Goal: Information Seeking & Learning: Learn about a topic

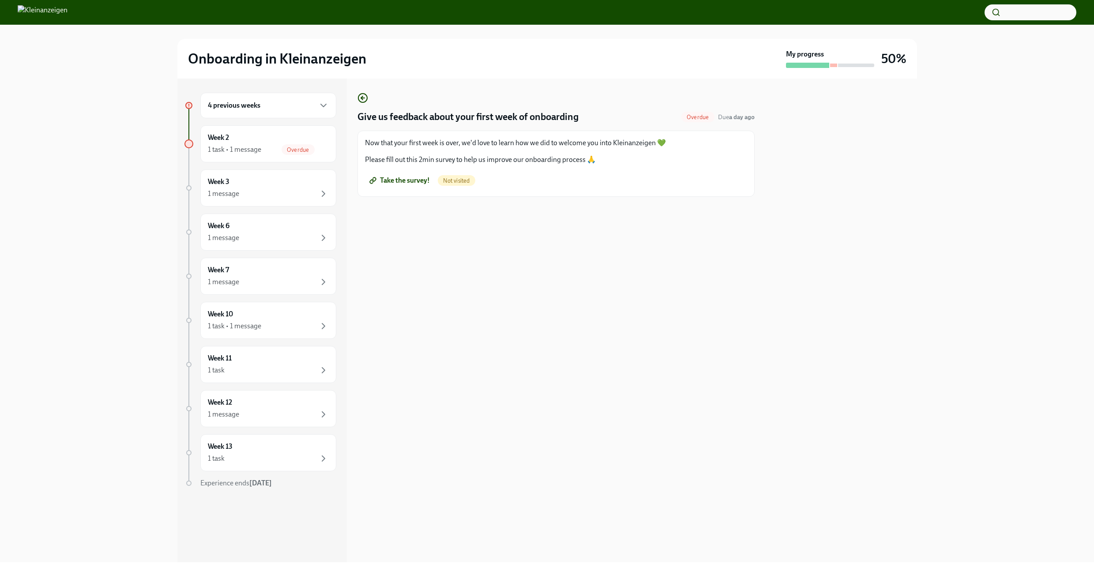
click at [313, 103] on div "4 previous weeks" at bounding box center [268, 105] width 121 height 11
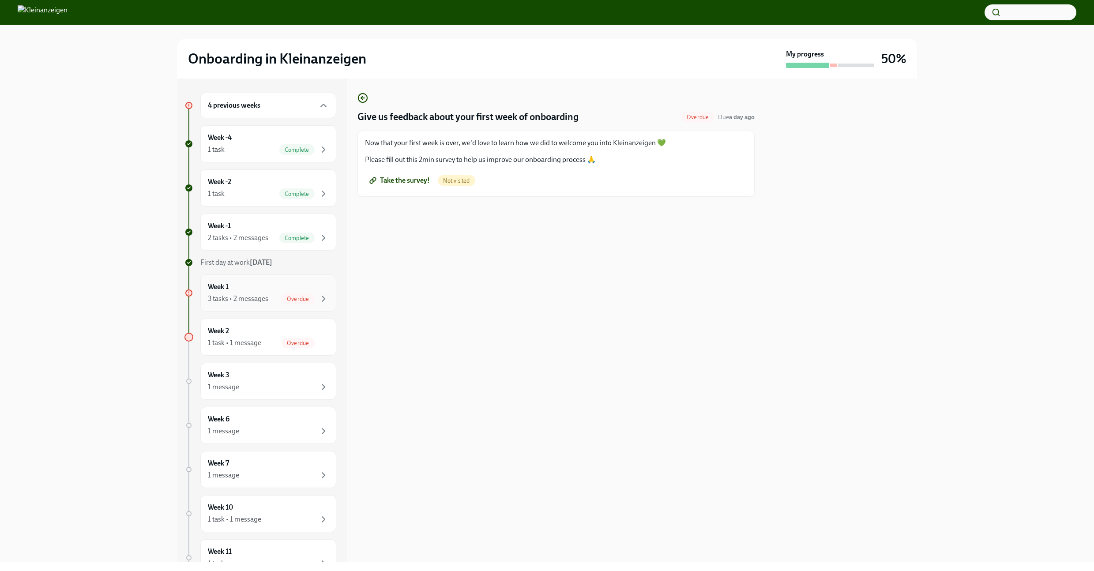
click at [282, 289] on div "Week 1 3 tasks • 2 messages Overdue" at bounding box center [268, 293] width 121 height 22
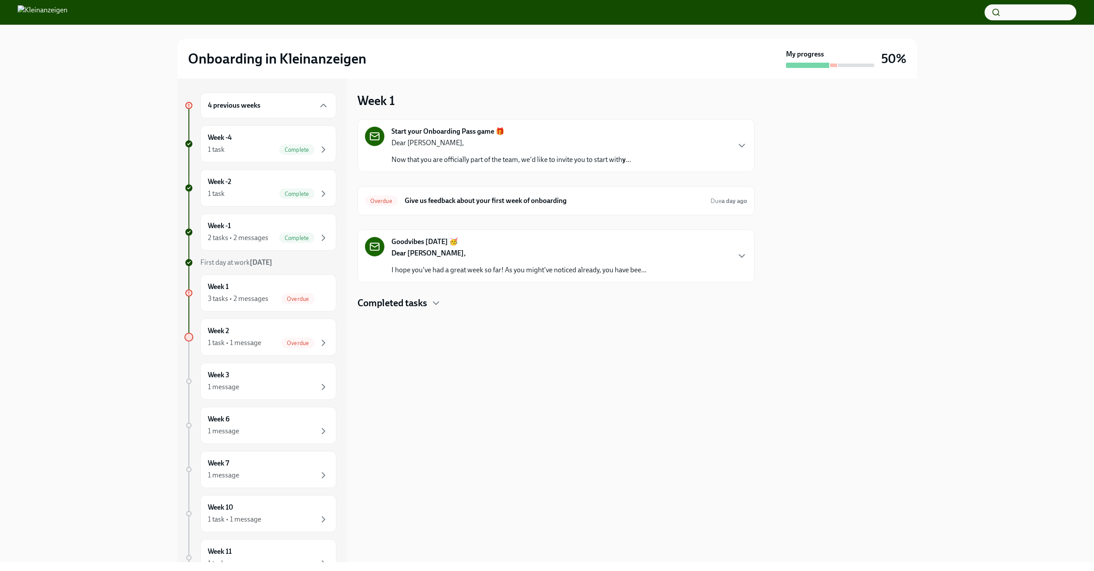
click at [568, 145] on p "Dear [PERSON_NAME]," at bounding box center [511, 143] width 240 height 10
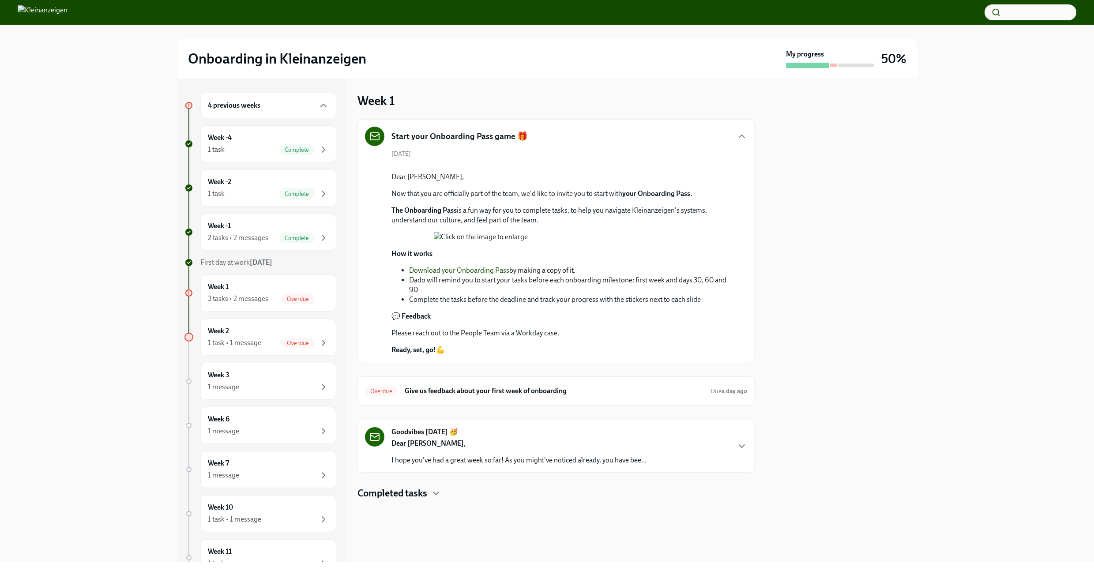
scroll to position [192, 0]
click at [566, 396] on h6 "Give us feedback about your first week of onboarding" at bounding box center [554, 391] width 299 height 10
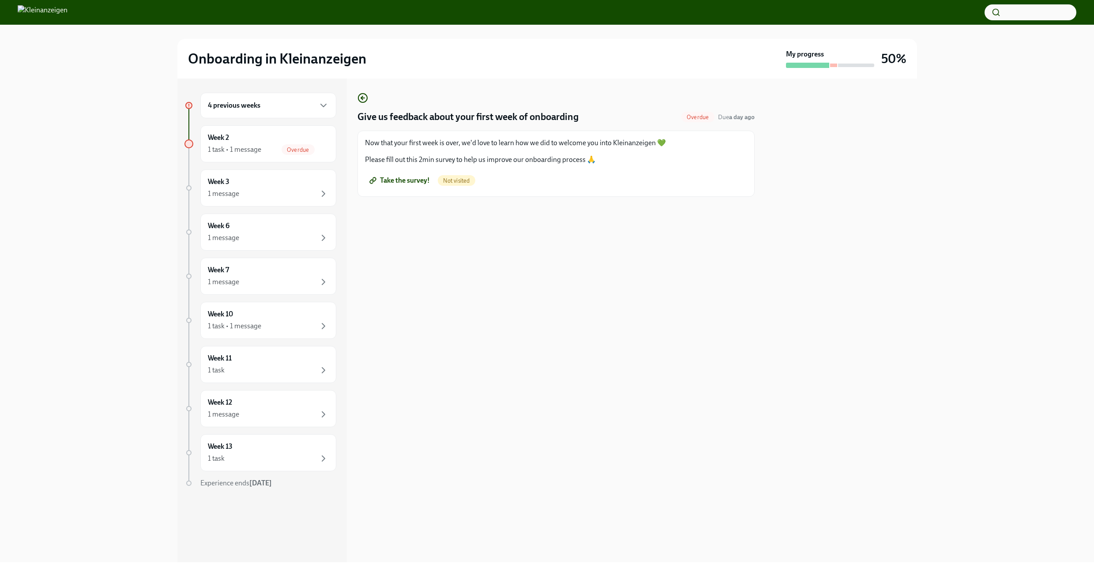
click at [399, 183] on span "Take the survey!" at bounding box center [400, 180] width 59 height 9
click at [274, 151] on div "1 task • 1 message Complete" at bounding box center [268, 149] width 121 height 11
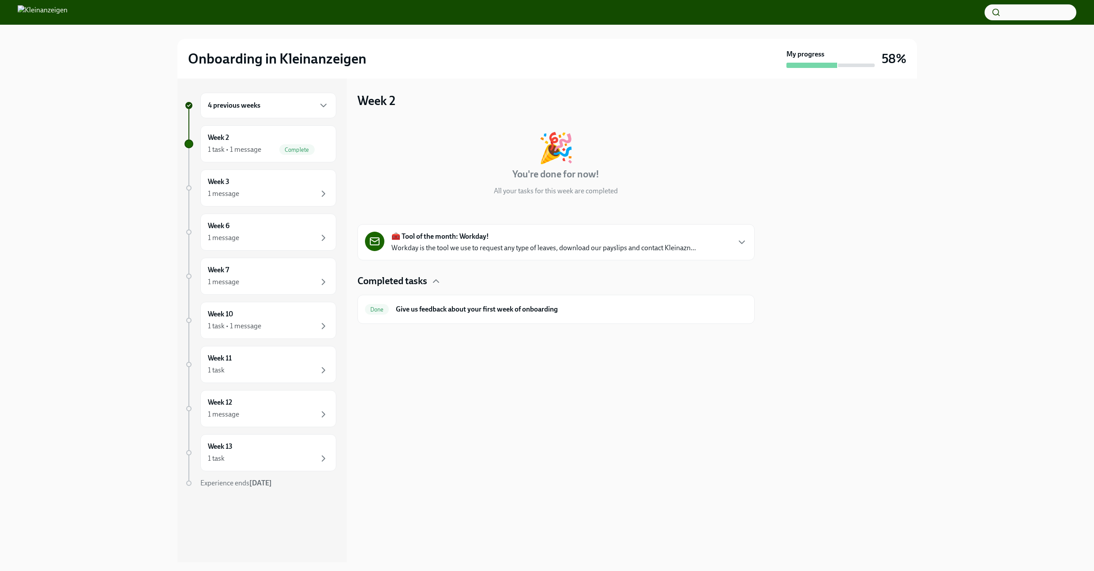
click at [667, 236] on div "🧰 Tool of the month: Workday! Workday is the tool we use to request any type of…" at bounding box center [543, 242] width 305 height 21
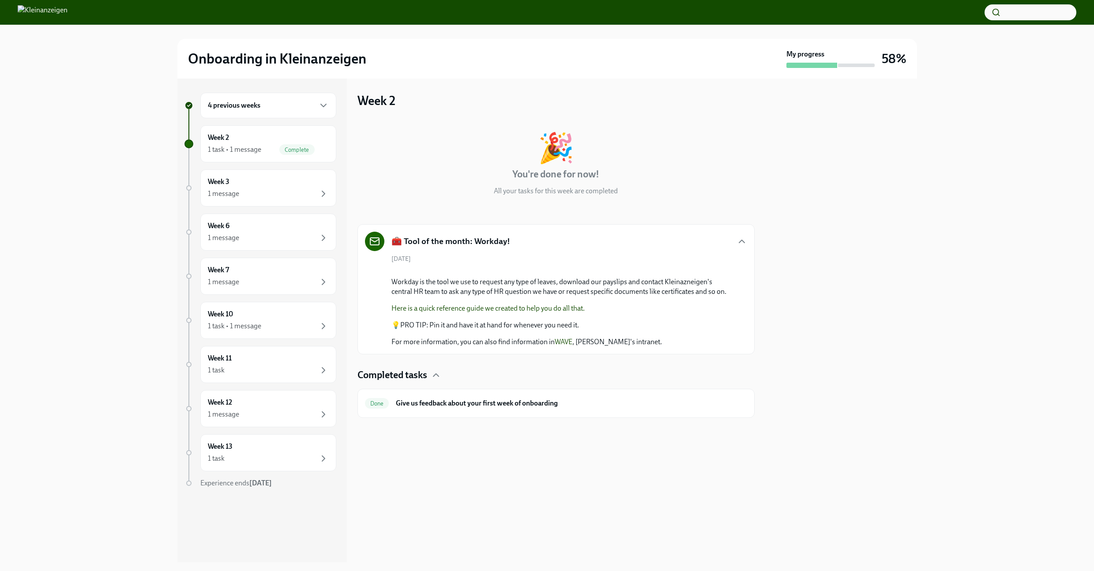
scroll to position [5, 0]
click at [513, 312] on link "Here is a quick reference guide we created to help you do all that." at bounding box center [487, 308] width 193 height 8
click at [271, 178] on div "Week 3 1 message" at bounding box center [268, 188] width 121 height 22
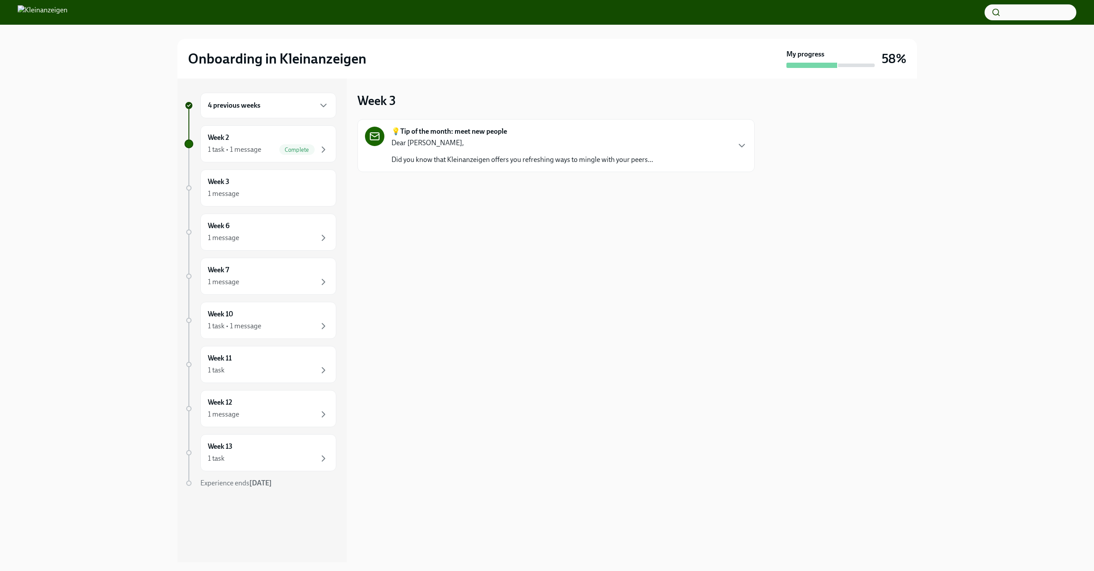
click at [505, 148] on div "Dear [PERSON_NAME], Did you know that Kleinanzeigen offers you refreshing ways …" at bounding box center [522, 151] width 262 height 26
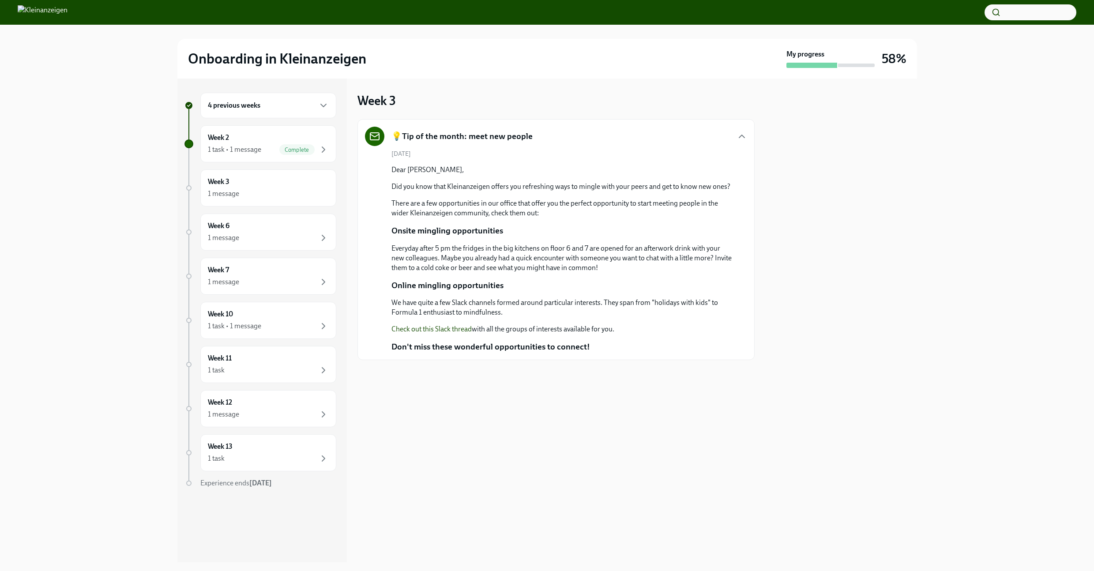
click at [266, 108] on div "4 previous weeks" at bounding box center [268, 105] width 121 height 11
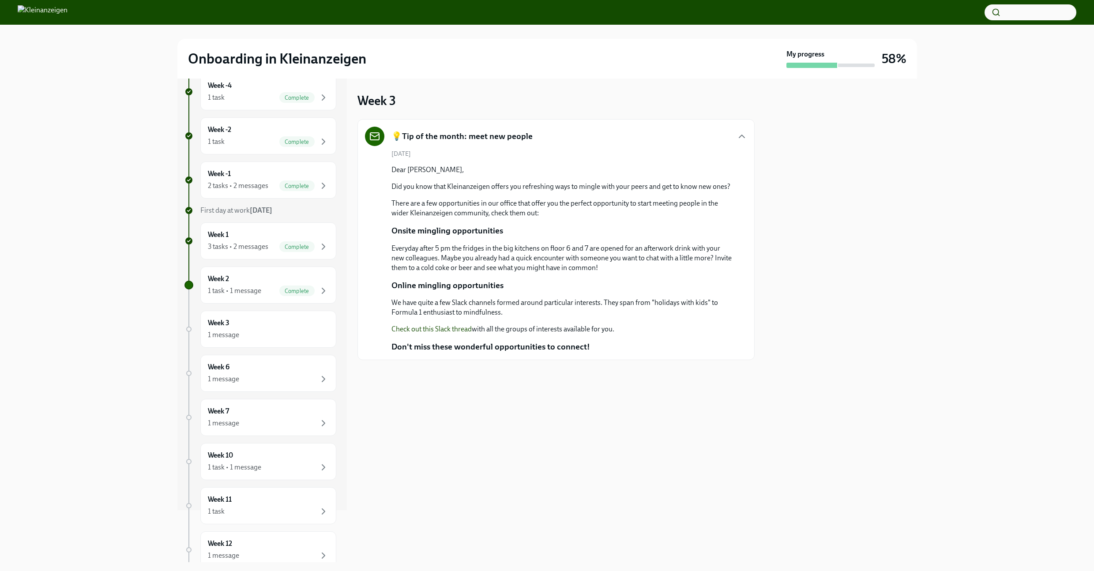
scroll to position [154, 0]
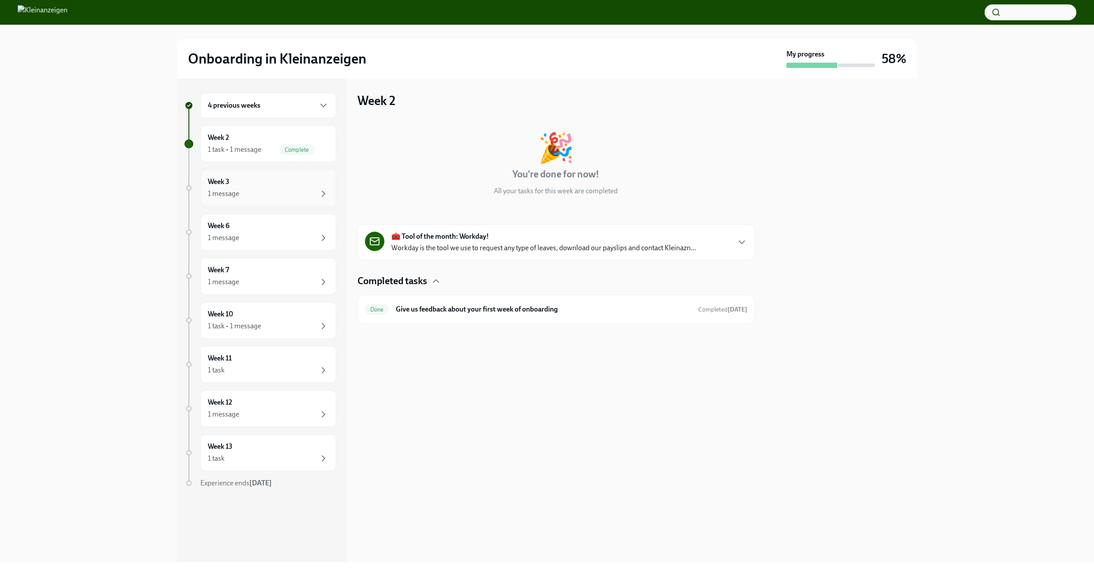
click at [300, 179] on div "Week 3 1 message" at bounding box center [268, 188] width 121 height 22
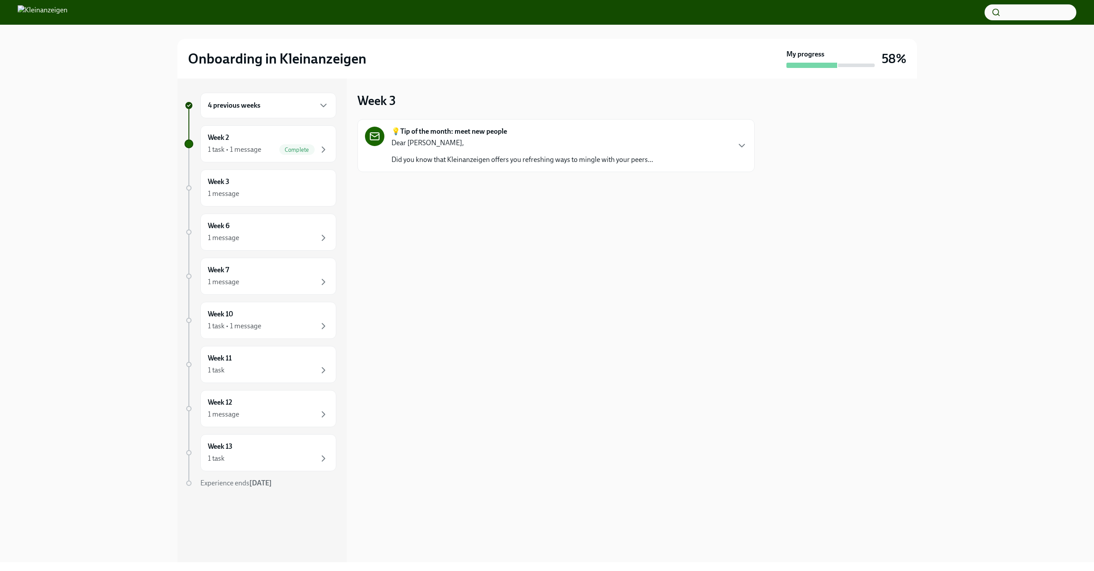
click at [530, 146] on p "Dear [PERSON_NAME]," at bounding box center [522, 143] width 262 height 10
